Goal: Task Accomplishment & Management: Manage account settings

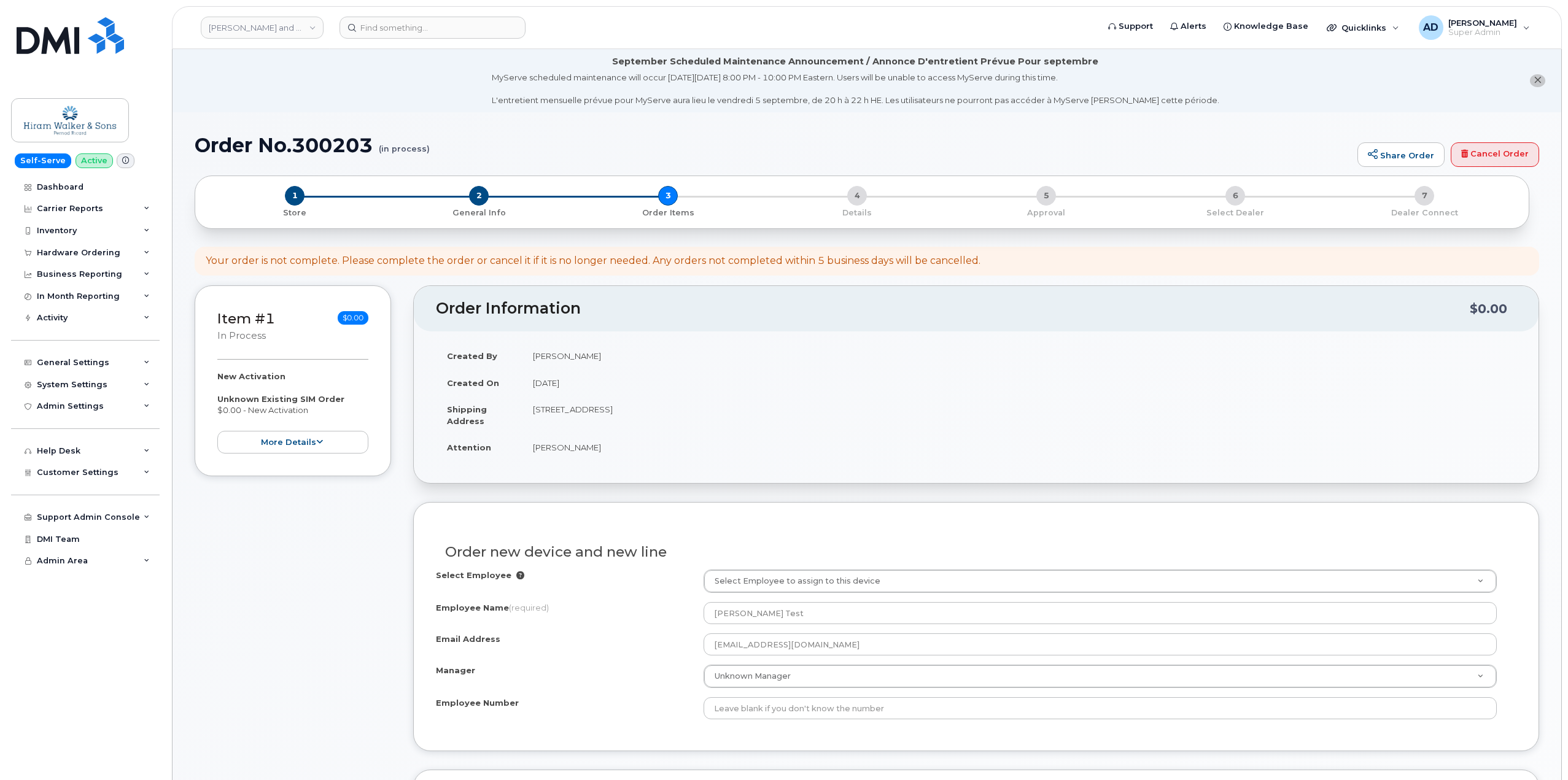
select select "123"
select select "CORBY DISTILLERIES LTD"
select select "7511505"
click at [77, 194] on link "Dashboard" at bounding box center [85, 187] width 148 height 22
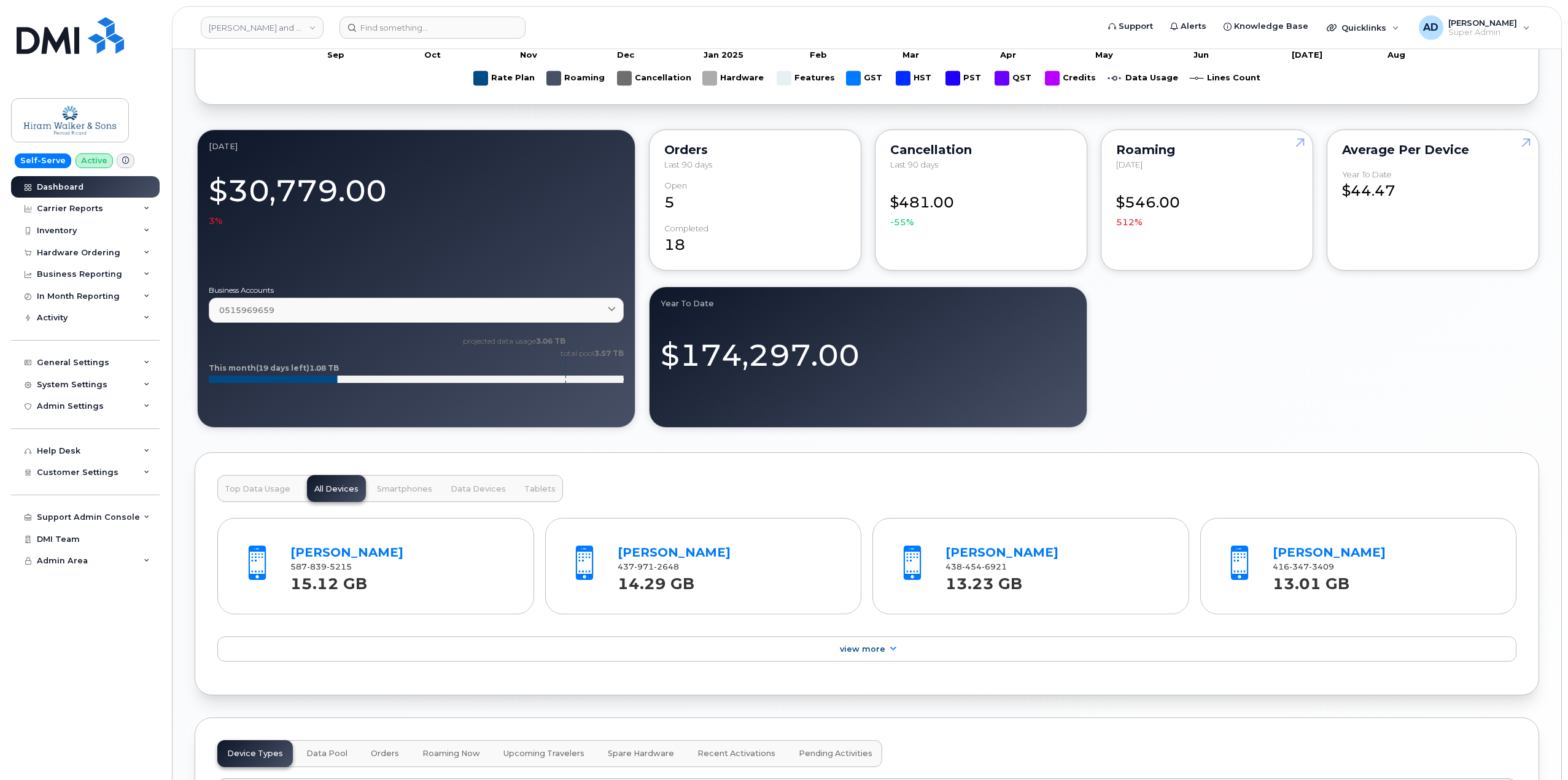
scroll to position [951, 0]
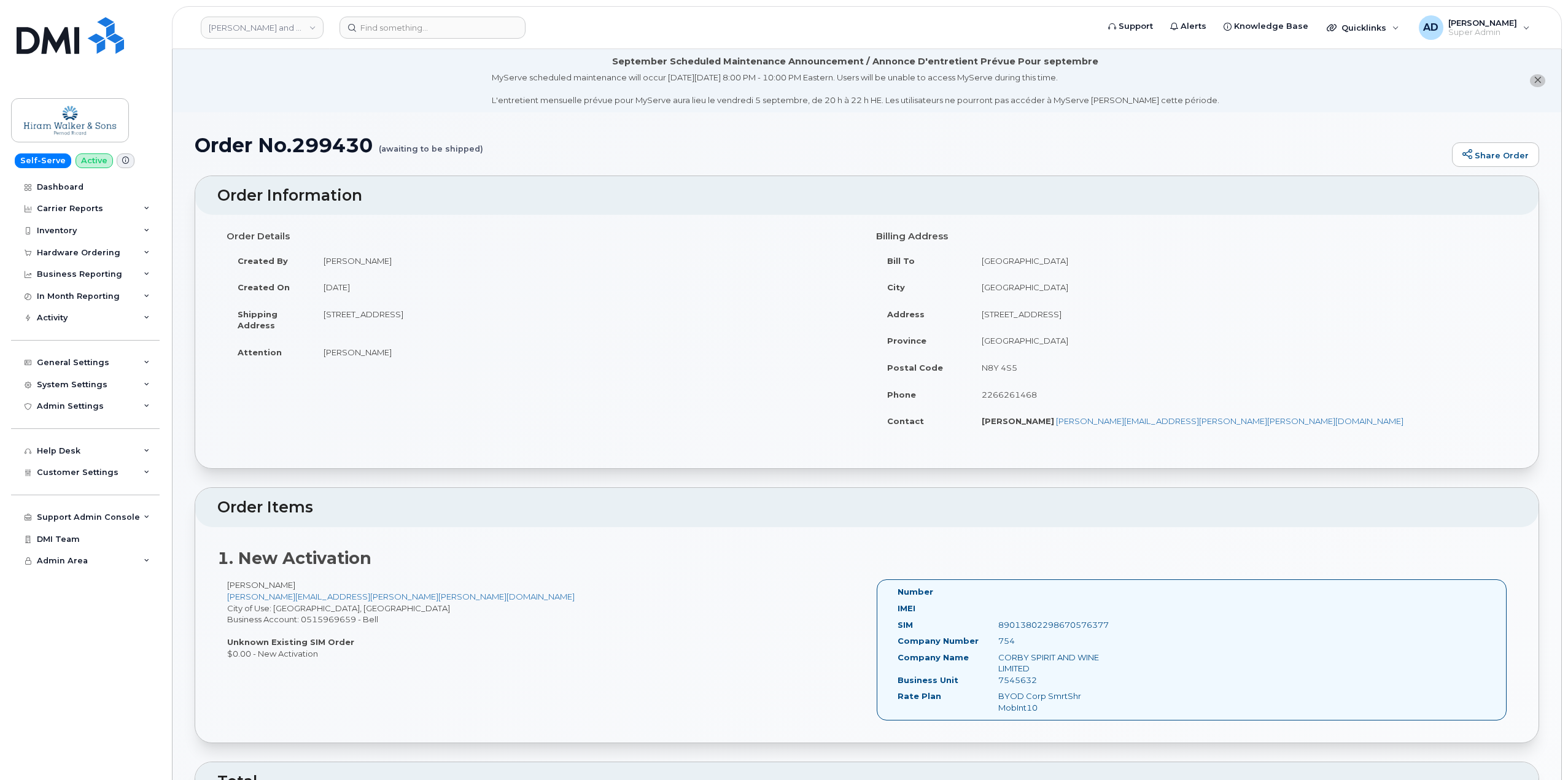
scroll to position [1719, 0]
